Goal: Task Accomplishment & Management: Use online tool/utility

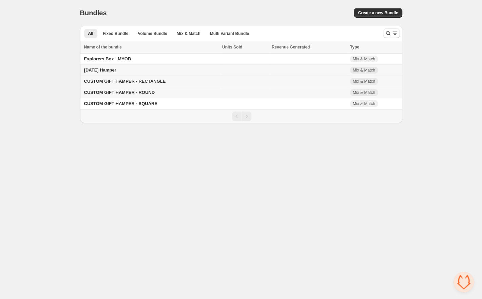
click at [129, 83] on span "CUSTOM GIFT HAMPER - RECTANGLE" at bounding box center [125, 81] width 82 height 5
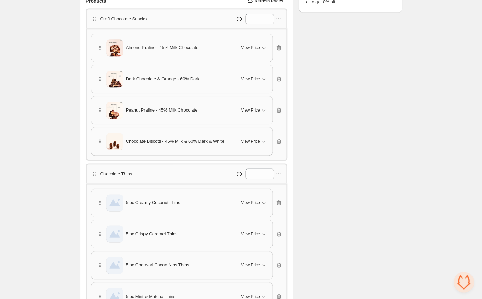
scroll to position [180, 0]
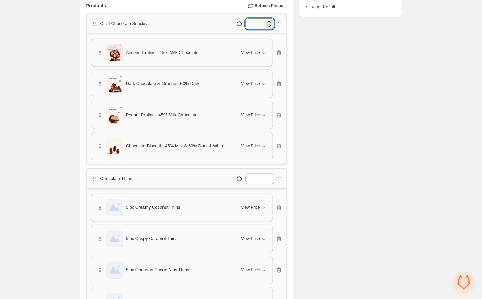
click at [251, 25] on input "*" at bounding box center [254, 23] width 19 height 11
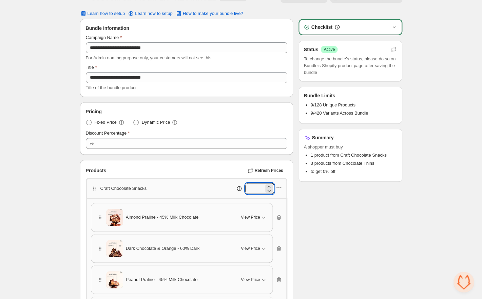
scroll to position [0, 0]
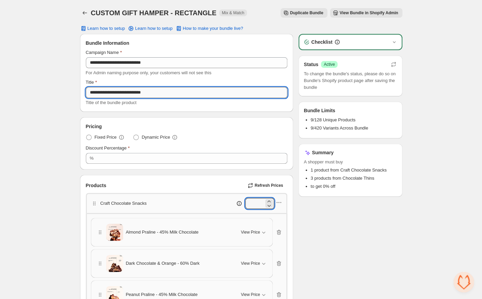
click at [116, 97] on input "**********" at bounding box center [186, 92] width 201 height 11
click at [164, 96] on input "**********" at bounding box center [186, 92] width 201 height 11
click at [122, 96] on input "**********" at bounding box center [186, 92] width 201 height 11
click at [348, 14] on span "View Bundle in Shopify Admin" at bounding box center [368, 12] width 59 height 5
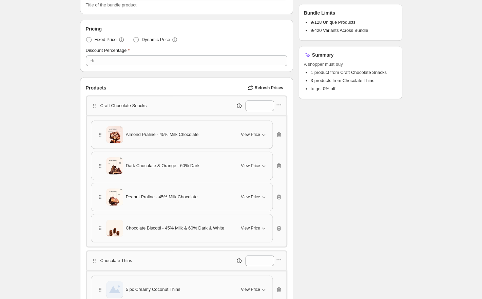
scroll to position [102, 0]
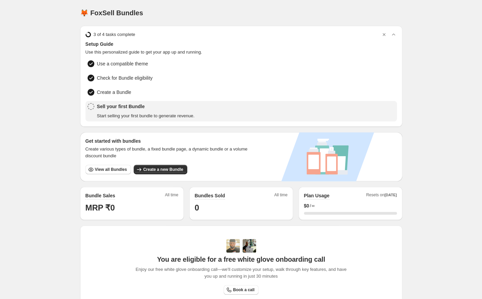
click at [108, 173] on div "Get started with bundles Create various types of bundle, a fixed bundle page, a…" at bounding box center [169, 156] width 179 height 49
click at [108, 169] on span "View all Bundles" at bounding box center [111, 169] width 32 height 5
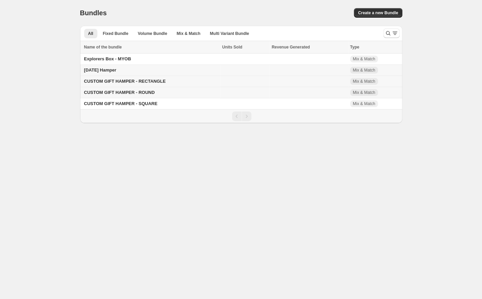
click at [147, 82] on span "CUSTOM GIFT HAMPER - RECTANGLE" at bounding box center [125, 81] width 82 height 5
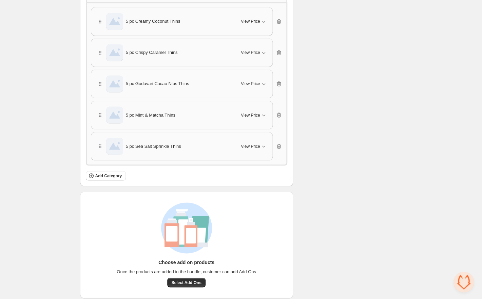
scroll to position [380, 0]
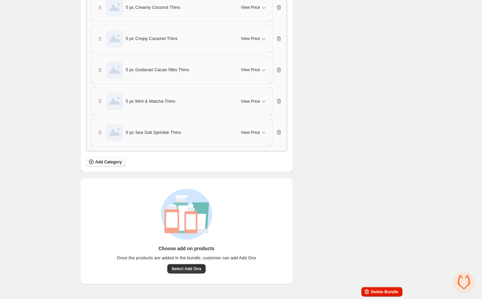
click at [112, 160] on span "Add Category" at bounding box center [108, 161] width 27 height 5
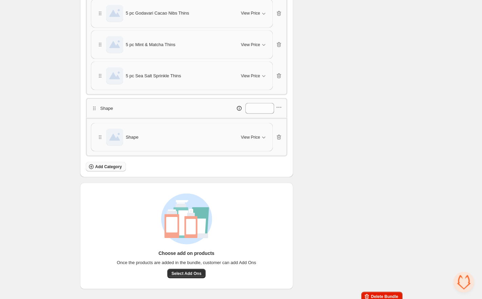
scroll to position [441, 0]
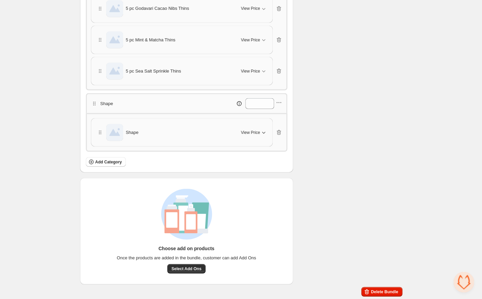
click at [261, 133] on icon "button" at bounding box center [263, 132] width 7 height 7
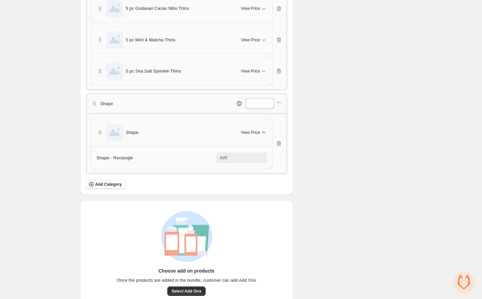
click at [261, 133] on icon "button" at bounding box center [263, 132] width 7 height 7
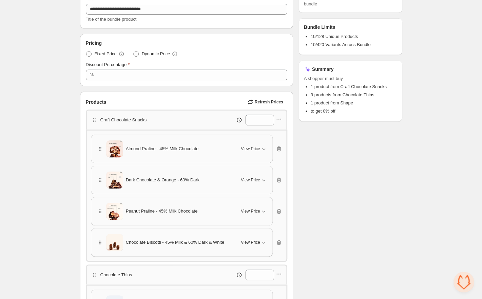
scroll to position [0, 0]
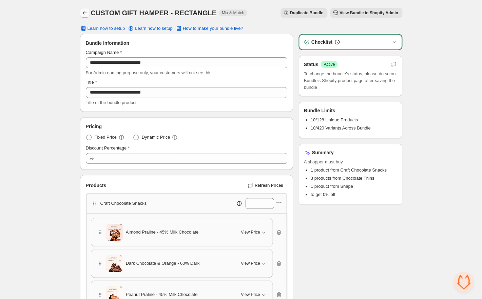
click at [87, 14] on icon "Back" at bounding box center [84, 12] width 7 height 7
click at [87, 9] on button "Back" at bounding box center [84, 12] width 9 height 9
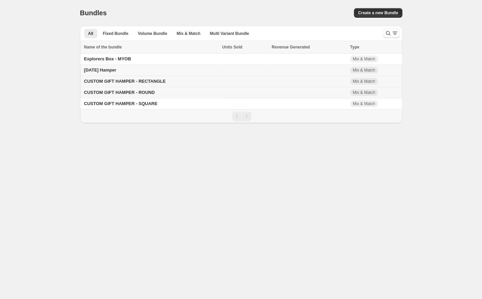
click at [139, 81] on span "CUSTOM GIFT HAMPER - RECTANGLE" at bounding box center [125, 81] width 82 height 5
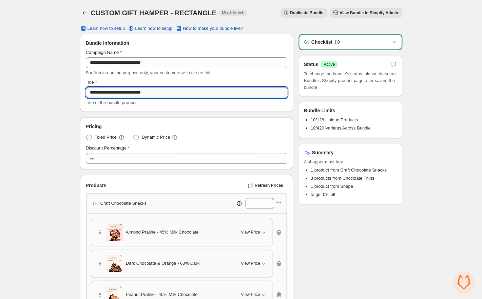
drag, startPoint x: 148, startPoint y: 93, endPoint x: 191, endPoint y: 93, distance: 43.0
click at [191, 93] on input "**********" at bounding box center [186, 92] width 201 height 11
type input "**********"
click at [86, 12] on icon "Back" at bounding box center [84, 12] width 7 height 7
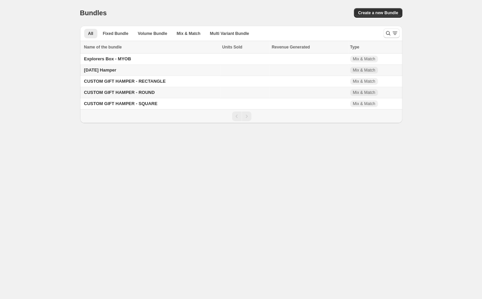
click at [133, 93] on span "CUSTOM GIFT HAMPER - ROUND" at bounding box center [119, 92] width 70 height 5
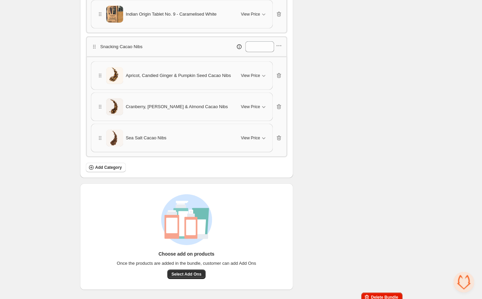
scroll to position [721, 0]
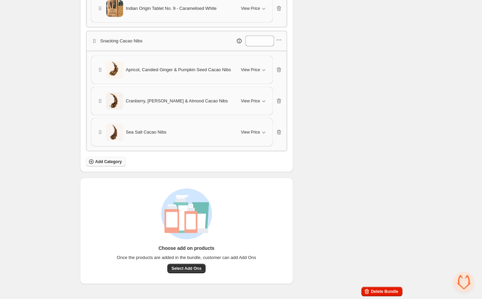
click at [116, 162] on span "Add Category" at bounding box center [108, 161] width 27 height 5
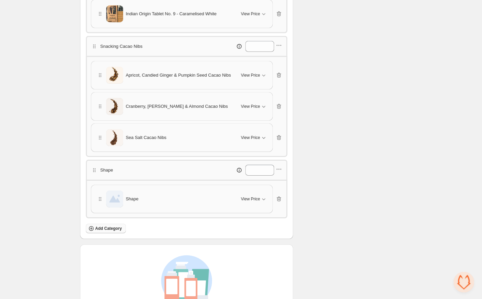
scroll to position [782, 0]
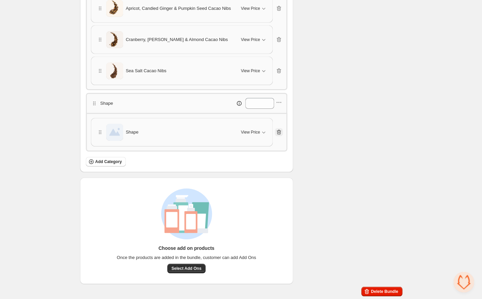
click at [279, 129] on button "button" at bounding box center [279, 132] width 8 height 8
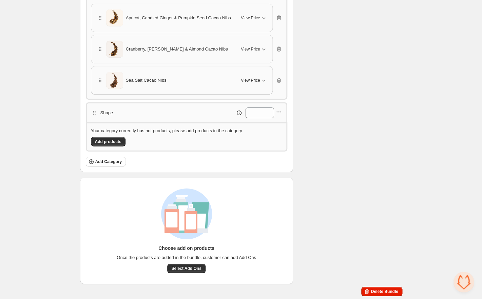
scroll to position [772, 0]
click at [118, 138] on button "Add products" at bounding box center [108, 141] width 35 height 9
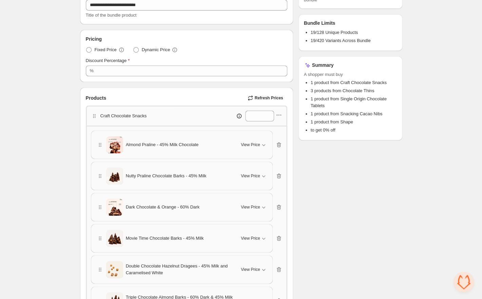
scroll to position [0, 0]
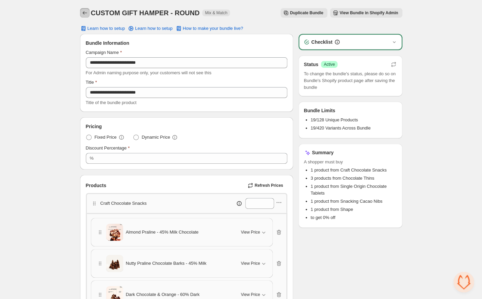
click at [86, 15] on icon "Back" at bounding box center [84, 12] width 7 height 7
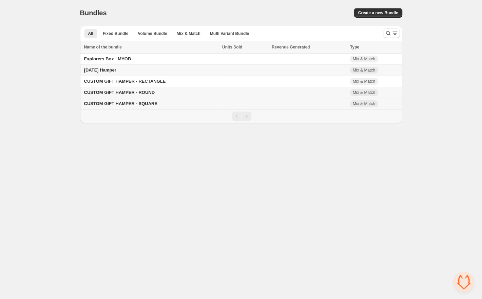
click at [150, 104] on span "CUSTOM GIFT HAMPER - SQUARE" at bounding box center [120, 103] width 73 height 5
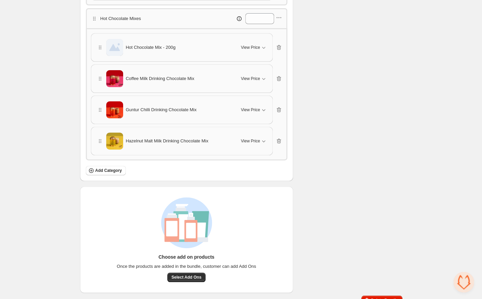
scroll to position [969, 0]
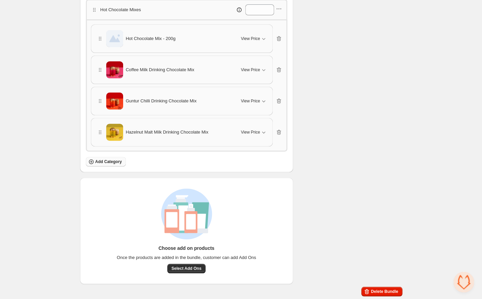
click at [114, 166] on button "Add Category" at bounding box center [106, 161] width 40 height 9
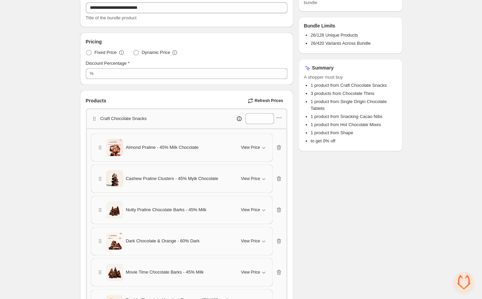
scroll to position [0, 0]
